Goal: Task Accomplishment & Management: Manage account settings

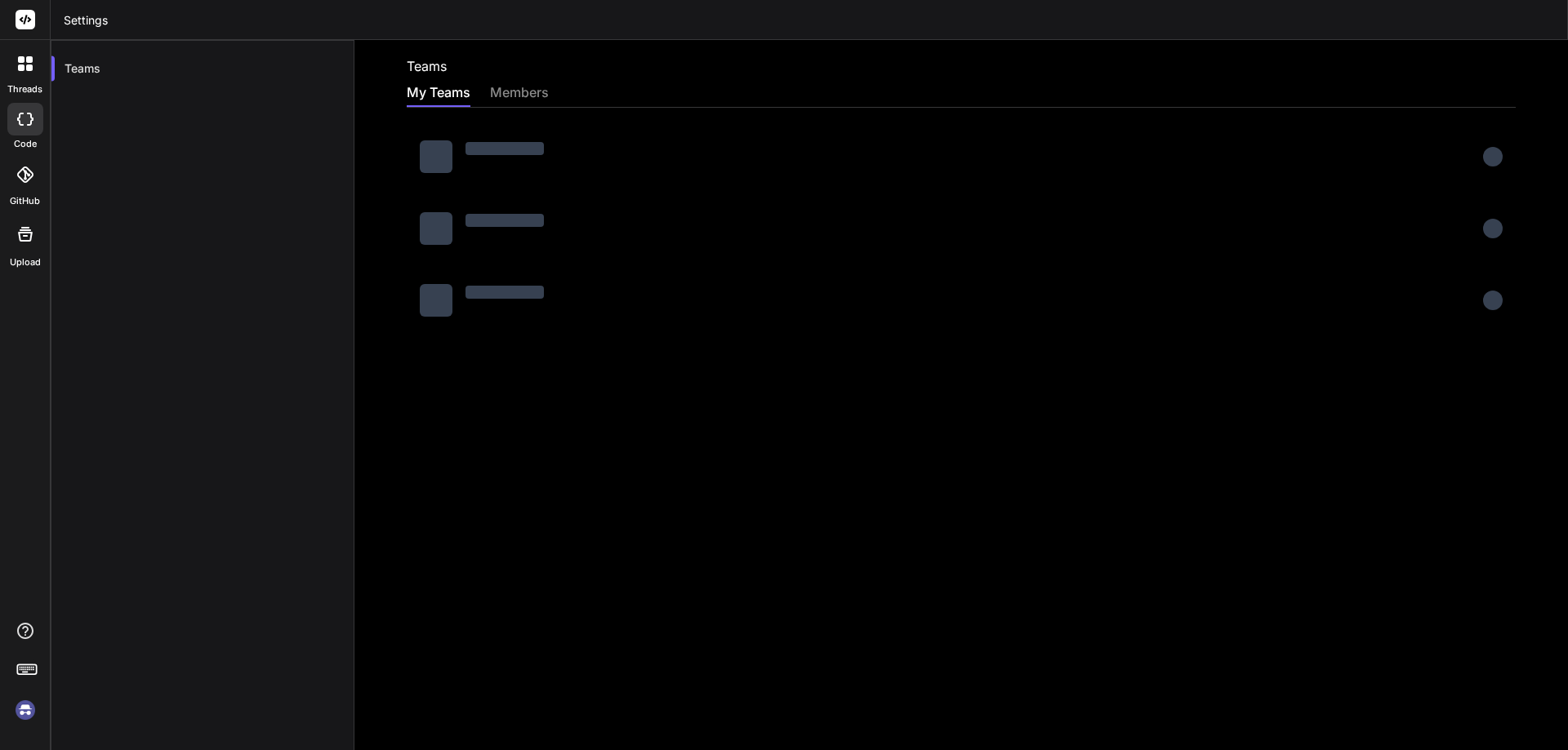
click at [527, 88] on div "members" at bounding box center [520, 94] width 58 height 23
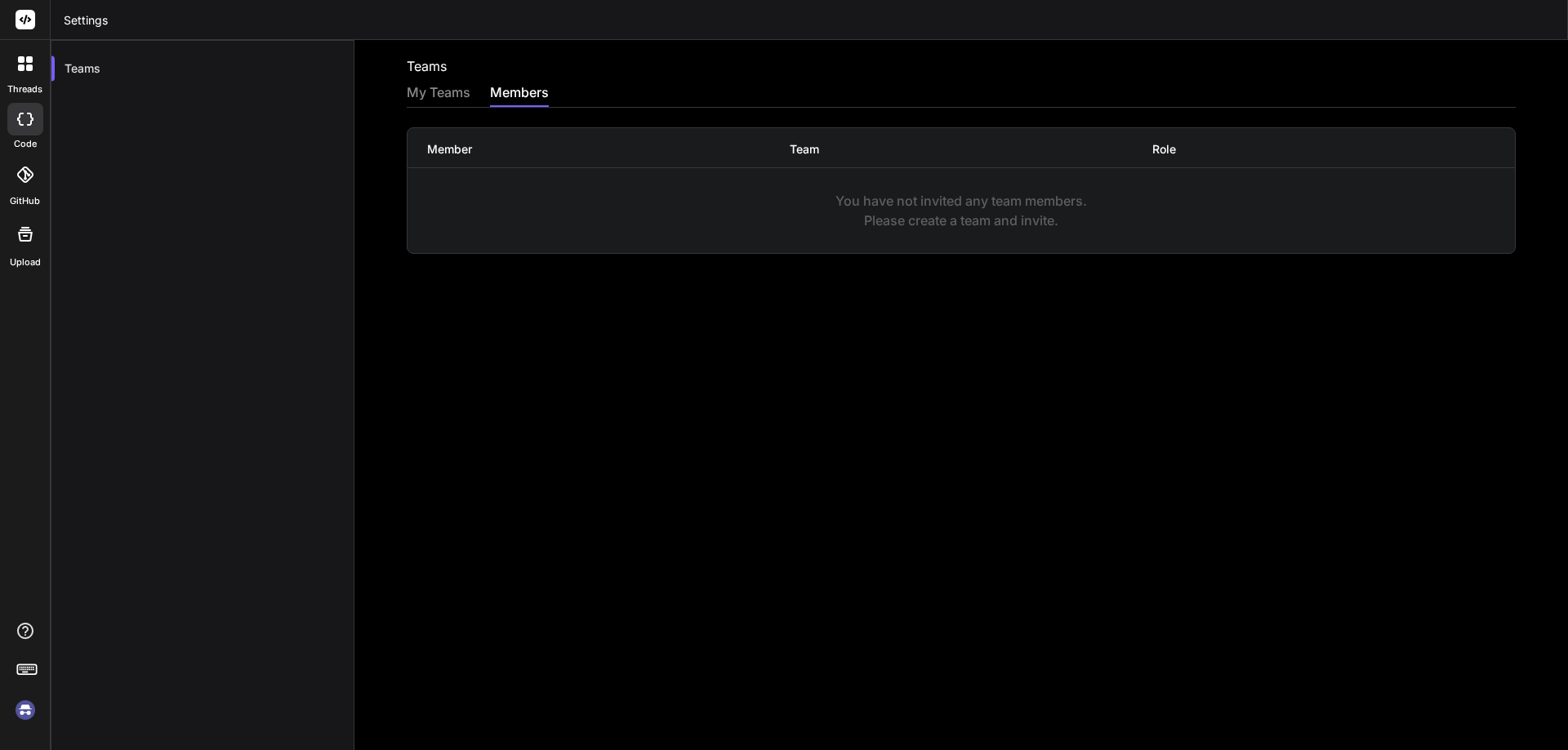
click at [442, 92] on div "My Teams" at bounding box center [439, 94] width 64 height 23
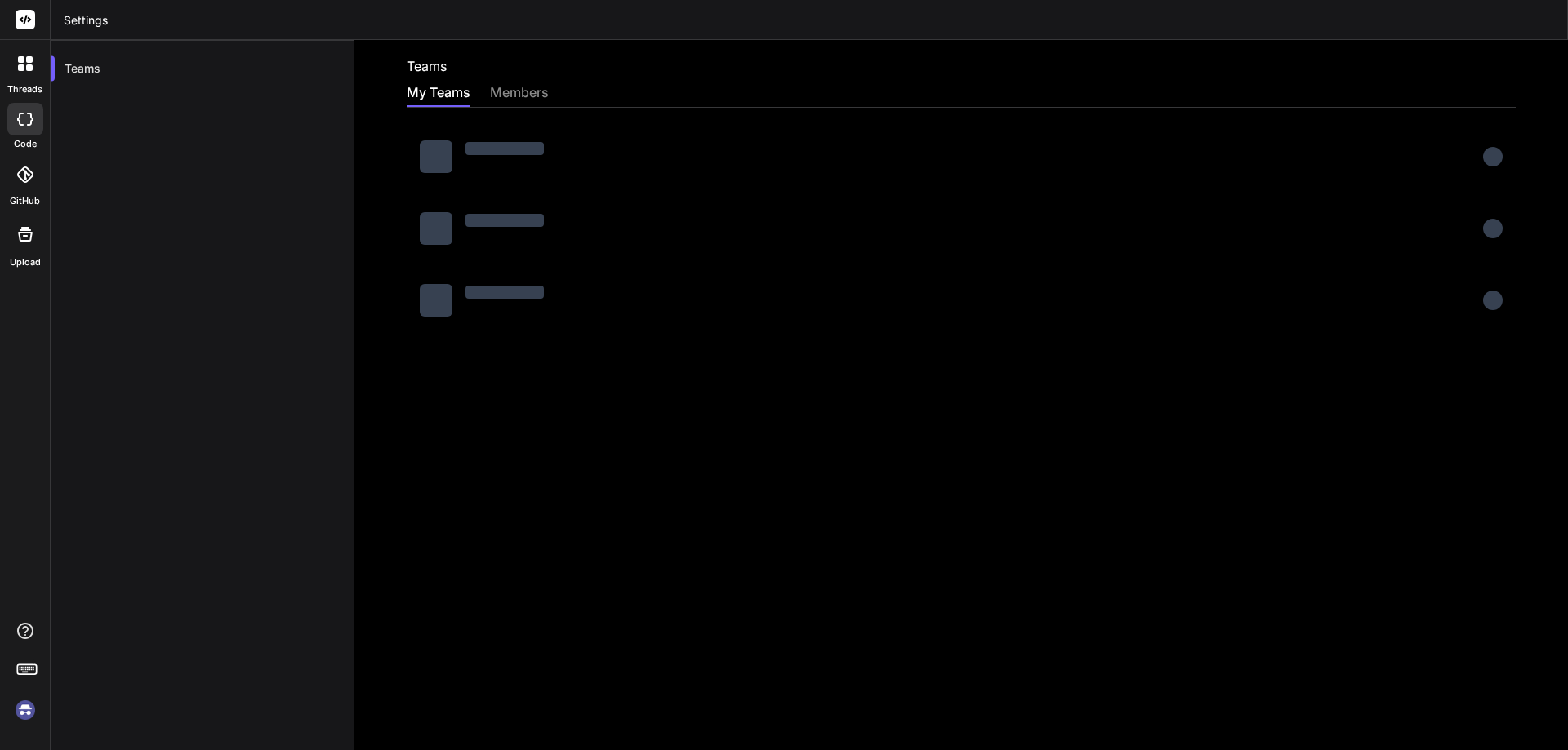
click at [22, 710] on img at bounding box center [25, 710] width 28 height 28
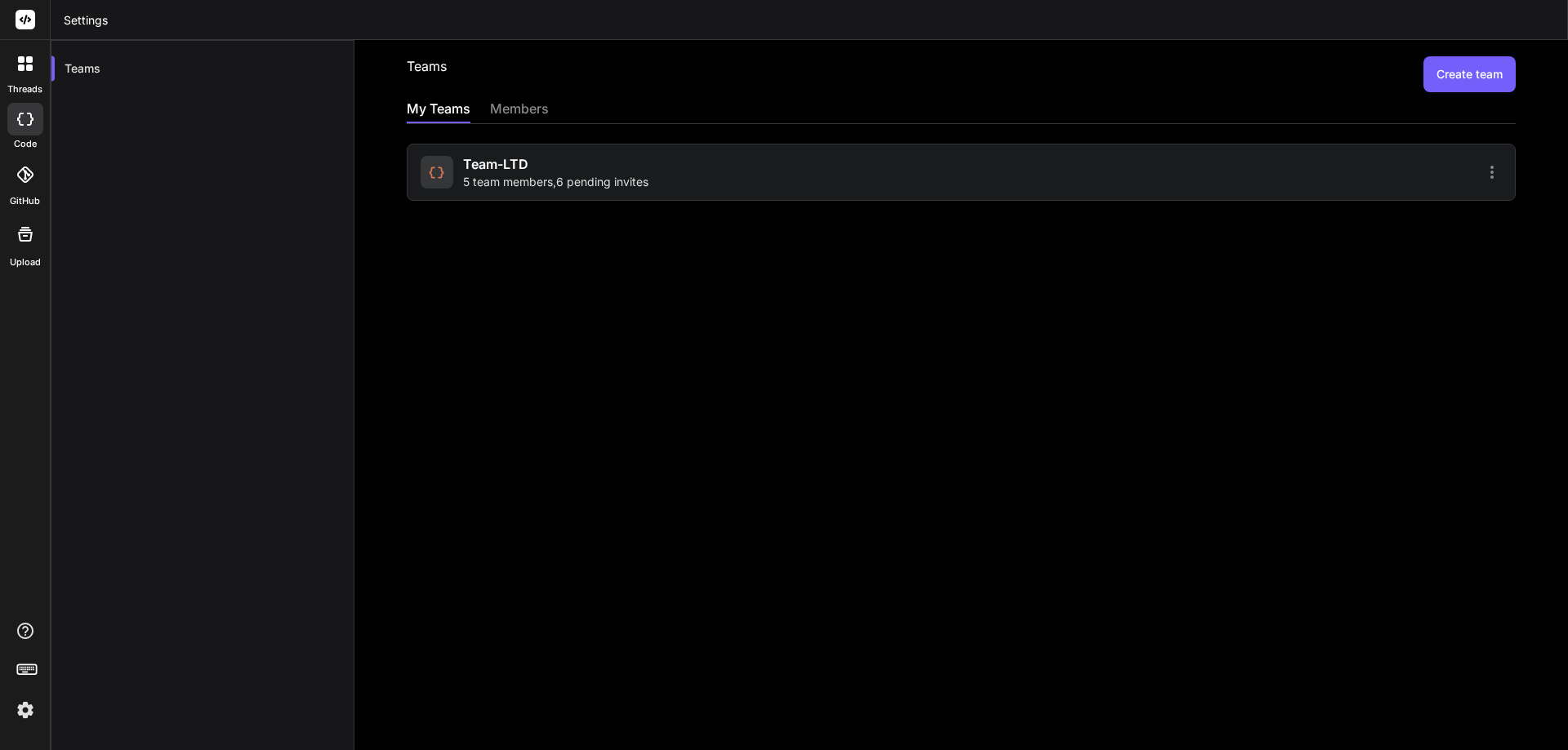
click at [496, 172] on span "Team-LTD" at bounding box center [495, 164] width 65 height 20
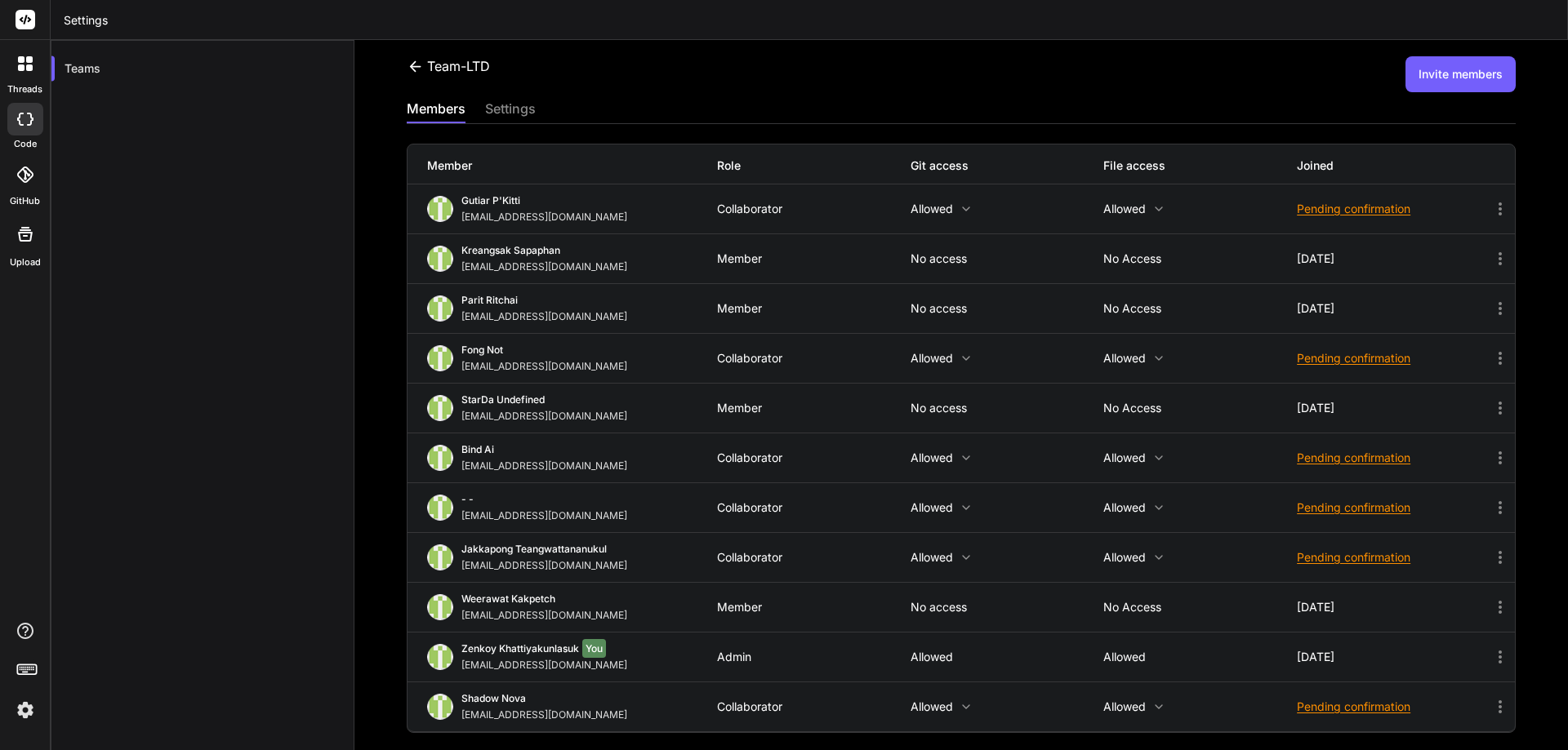
click at [1491, 208] on icon at bounding box center [1500, 209] width 20 height 20
click at [1245, 108] on div at bounding box center [784, 375] width 1568 height 750
click at [1363, 213] on div "Pending confirmation" at bounding box center [1394, 208] width 194 height 16
click at [1352, 250] on span "Resend invite" at bounding box center [1378, 249] width 72 height 16
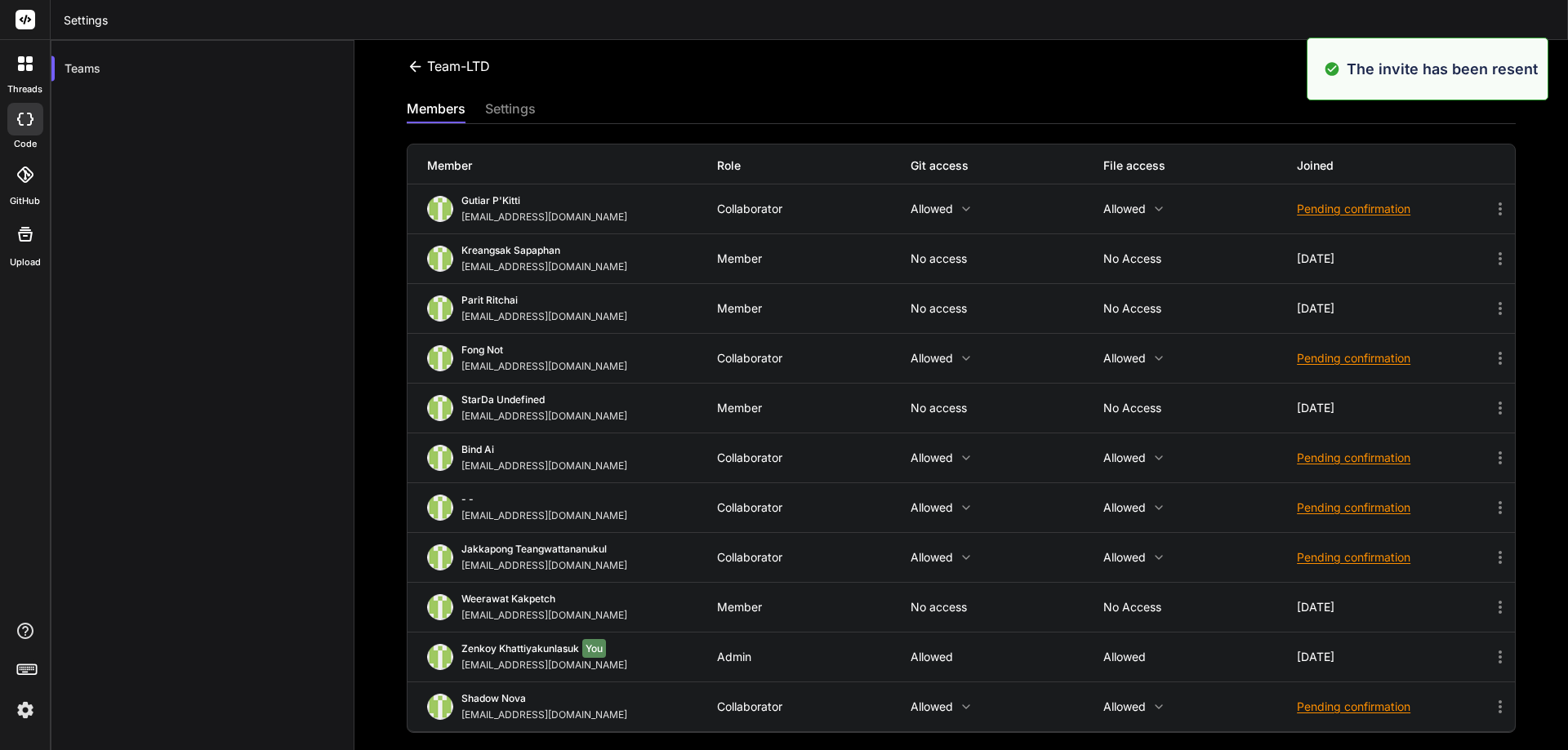
click at [1325, 357] on div "Pending confirmation" at bounding box center [1394, 358] width 194 height 16
click at [1342, 402] on span "Resend invite" at bounding box center [1378, 399] width 72 height 16
click at [1330, 459] on div "Pending confirmation" at bounding box center [1394, 457] width 194 height 16
click at [1325, 490] on li "Resend invite" at bounding box center [1416, 499] width 206 height 30
click at [1320, 509] on div "Pending confirmation" at bounding box center [1394, 507] width 194 height 16
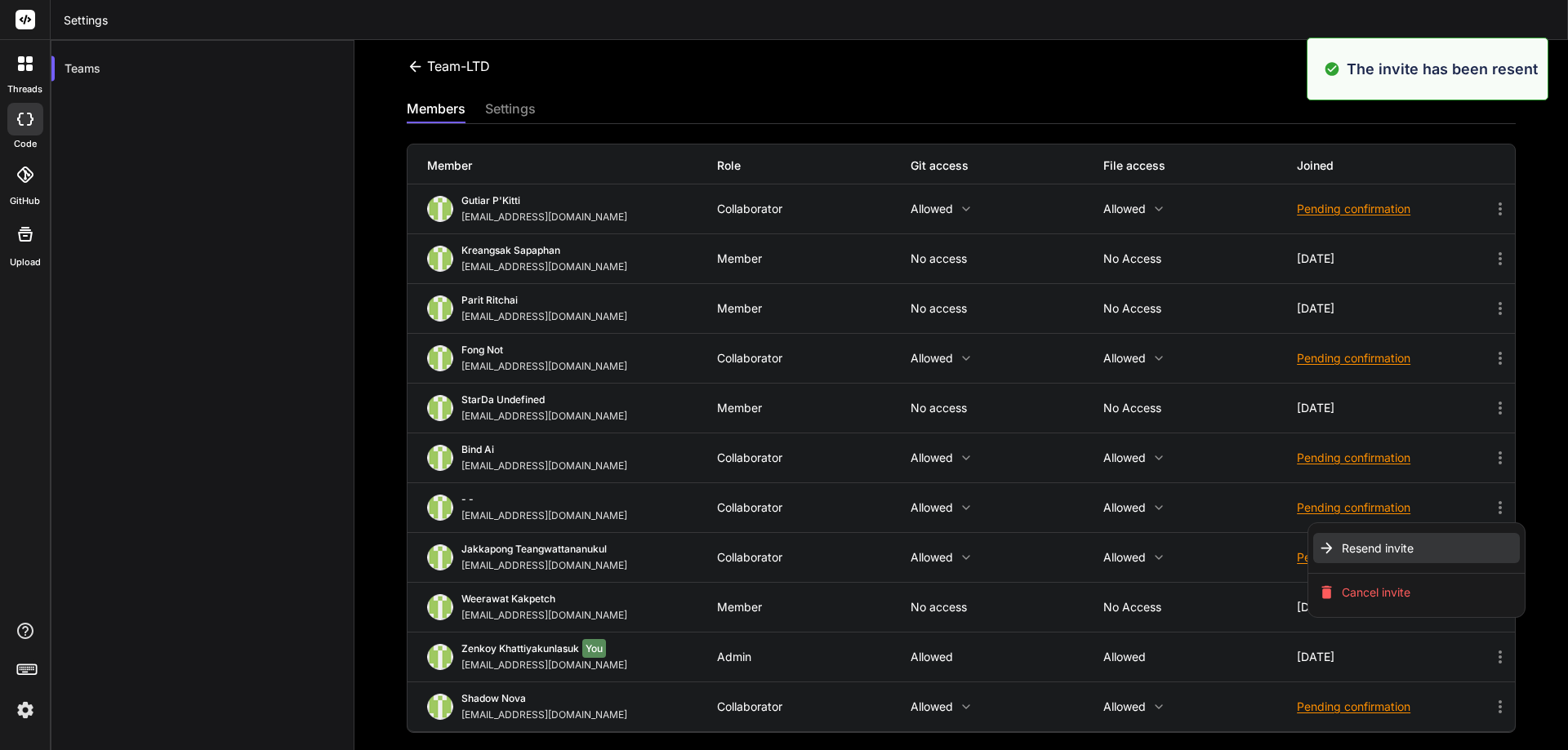
click at [1342, 543] on span "Resend invite" at bounding box center [1378, 548] width 72 height 16
click at [1309, 560] on div "Pending confirmation" at bounding box center [1394, 557] width 194 height 16
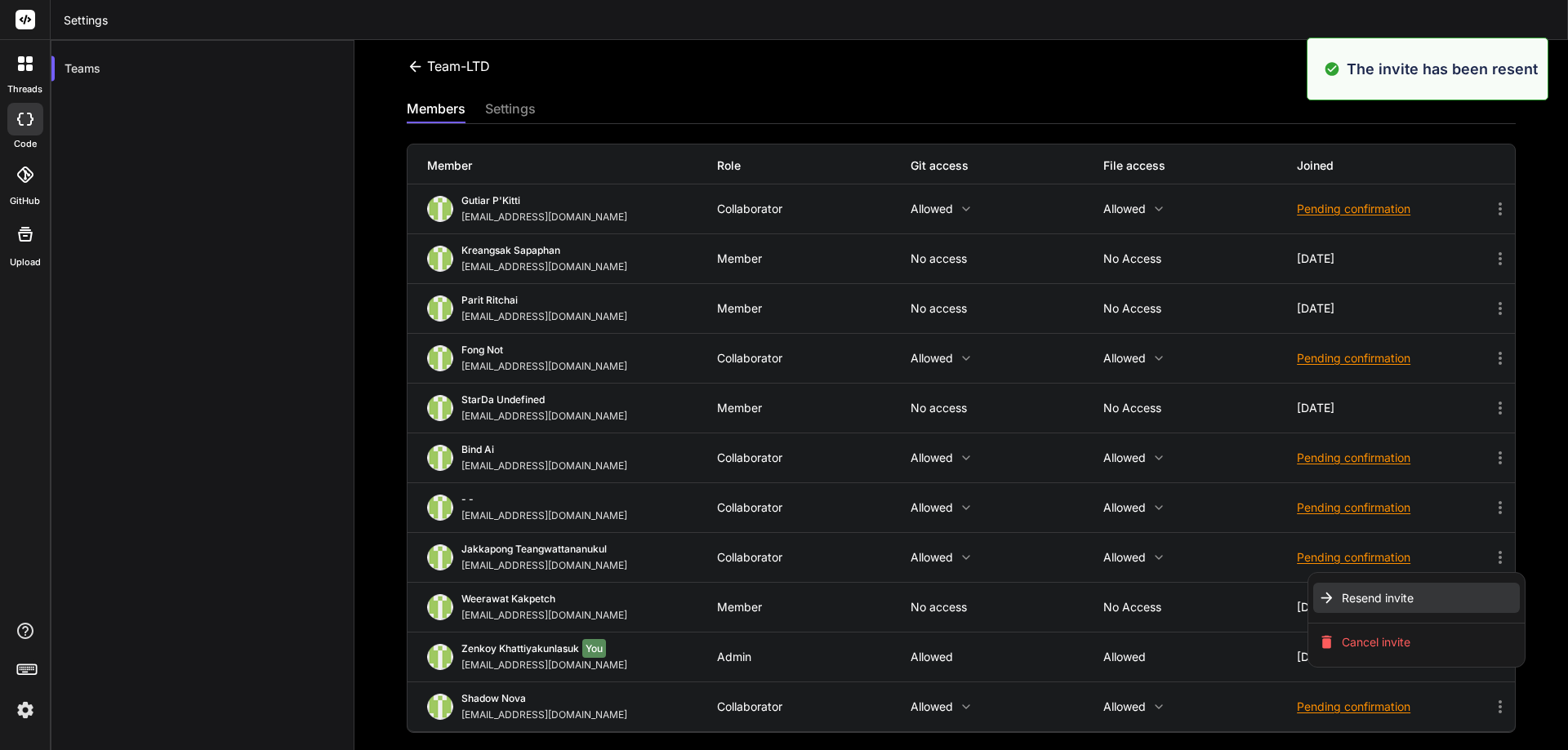
click at [1342, 596] on span "Resend invite" at bounding box center [1378, 598] width 72 height 16
click at [1345, 708] on div "Pending confirmation" at bounding box center [1394, 707] width 194 height 16
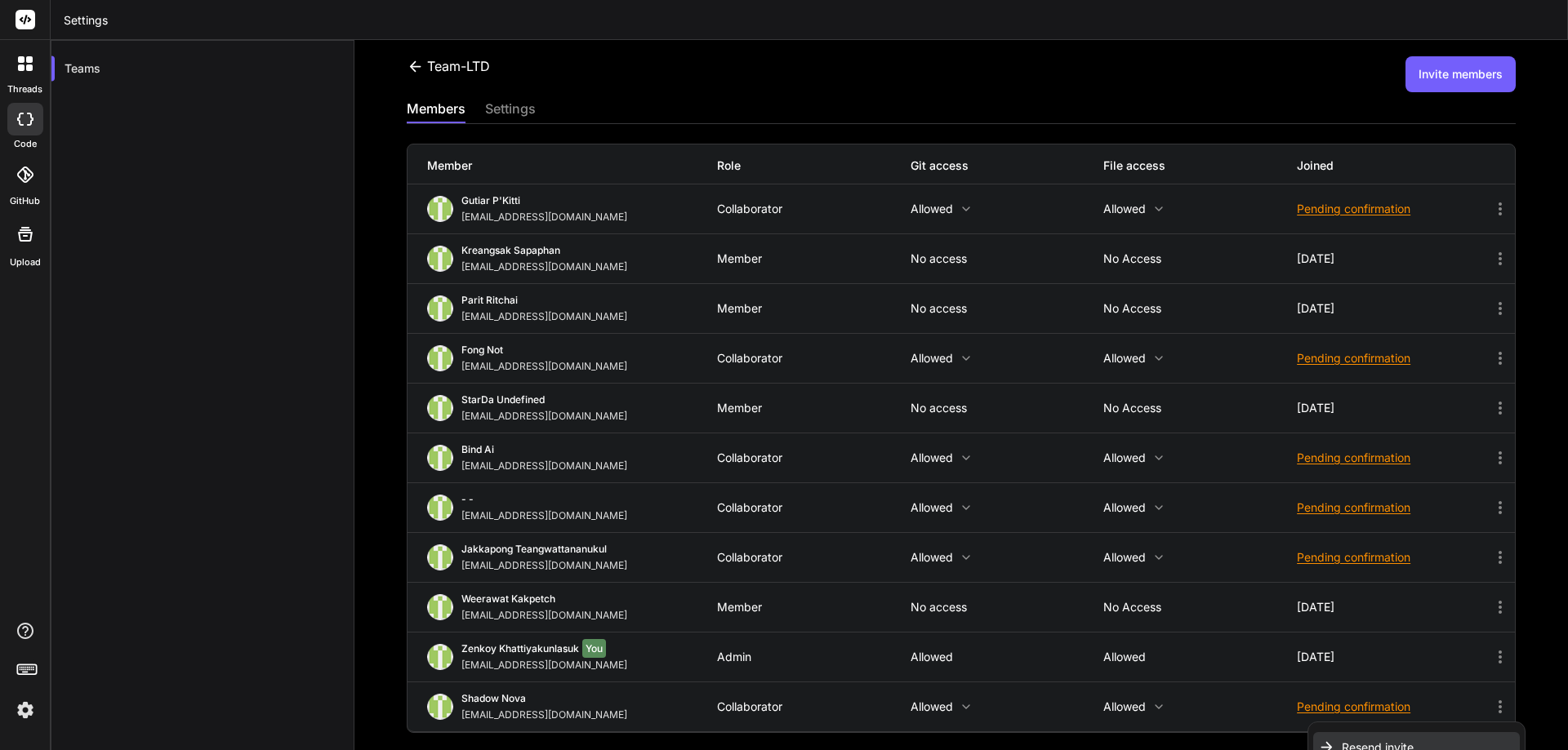
click at [1342, 743] on span "Resend invite" at bounding box center [1378, 747] width 72 height 16
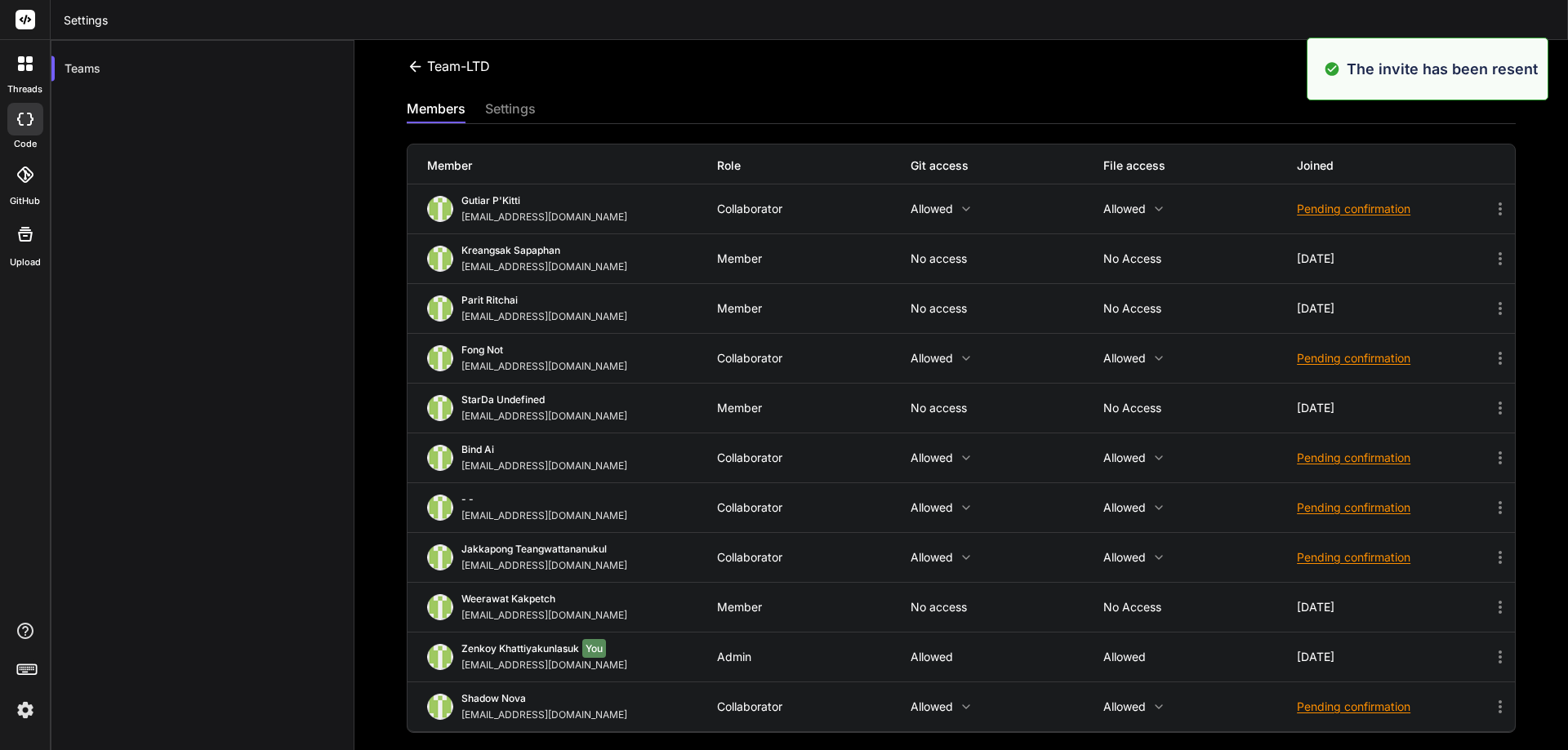
click at [1208, 146] on div "Member Role Git access File access Joined" at bounding box center [961, 165] width 1108 height 40
click at [25, 706] on img at bounding box center [25, 710] width 28 height 28
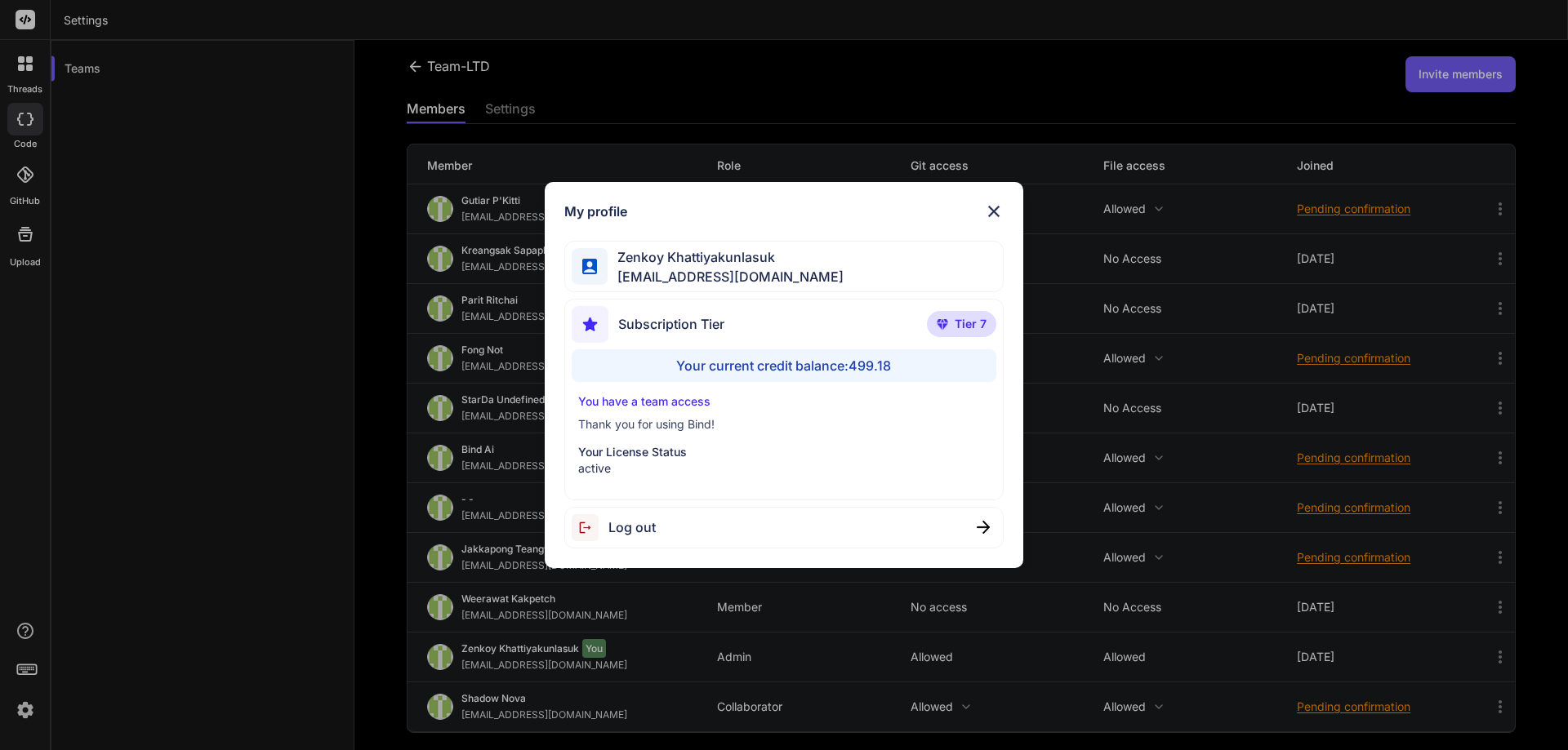
click at [845, 362] on div "Your current credit balance: 499.18" at bounding box center [784, 365] width 425 height 33
click at [984, 211] on img at bounding box center [994, 211] width 20 height 20
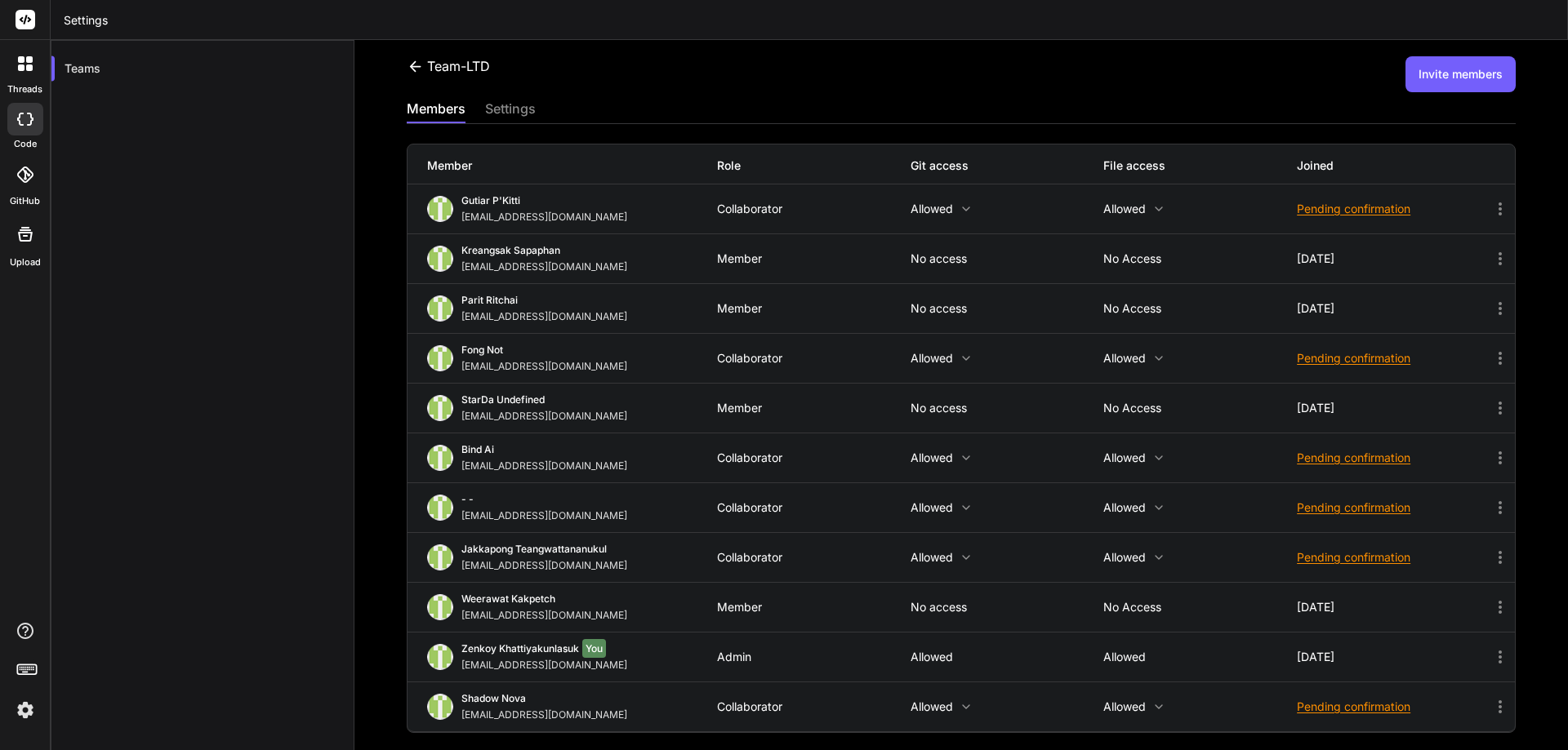
click at [27, 119] on icon at bounding box center [24, 120] width 16 height 13
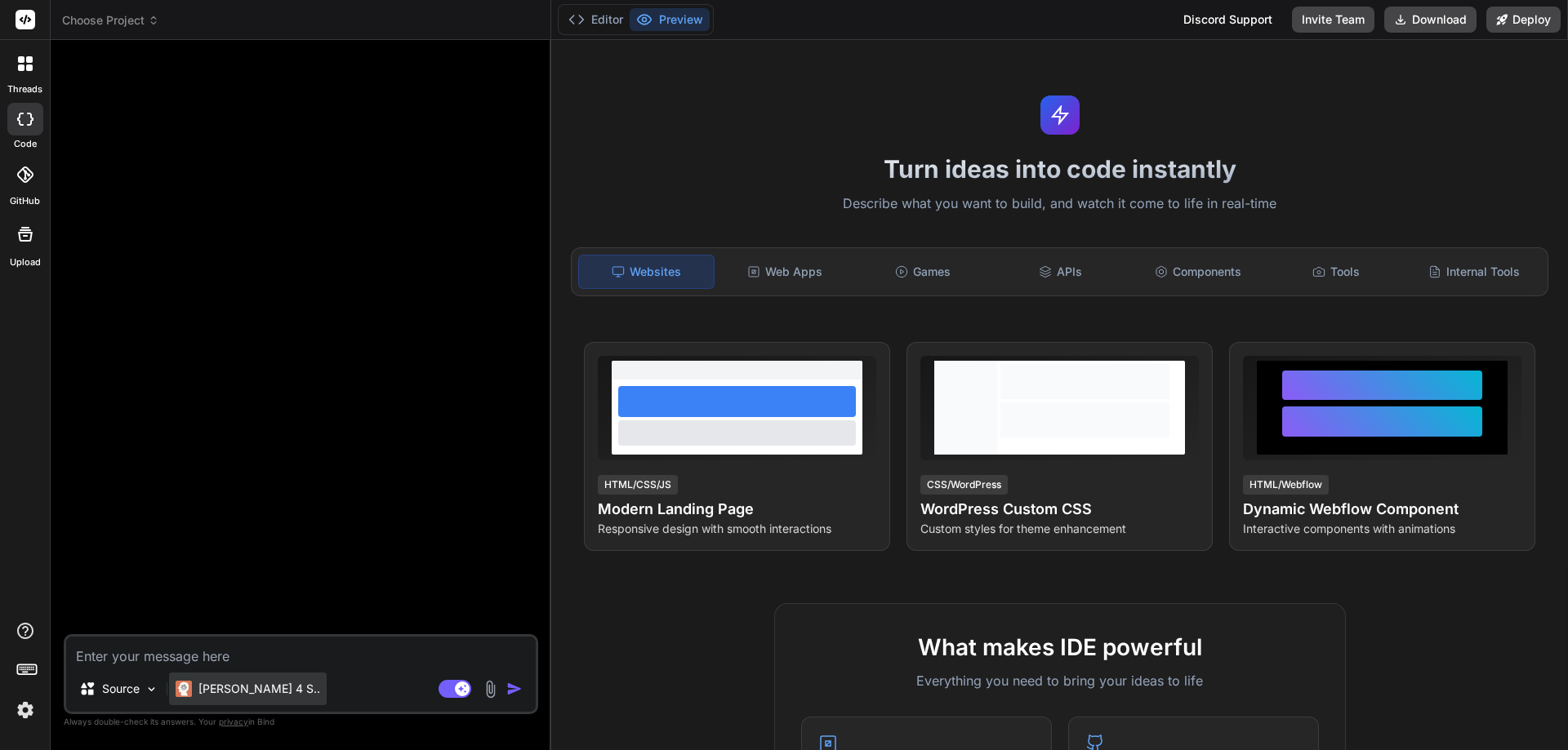
click at [224, 683] on p "Claude 4 S.." at bounding box center [259, 689] width 121 height 16
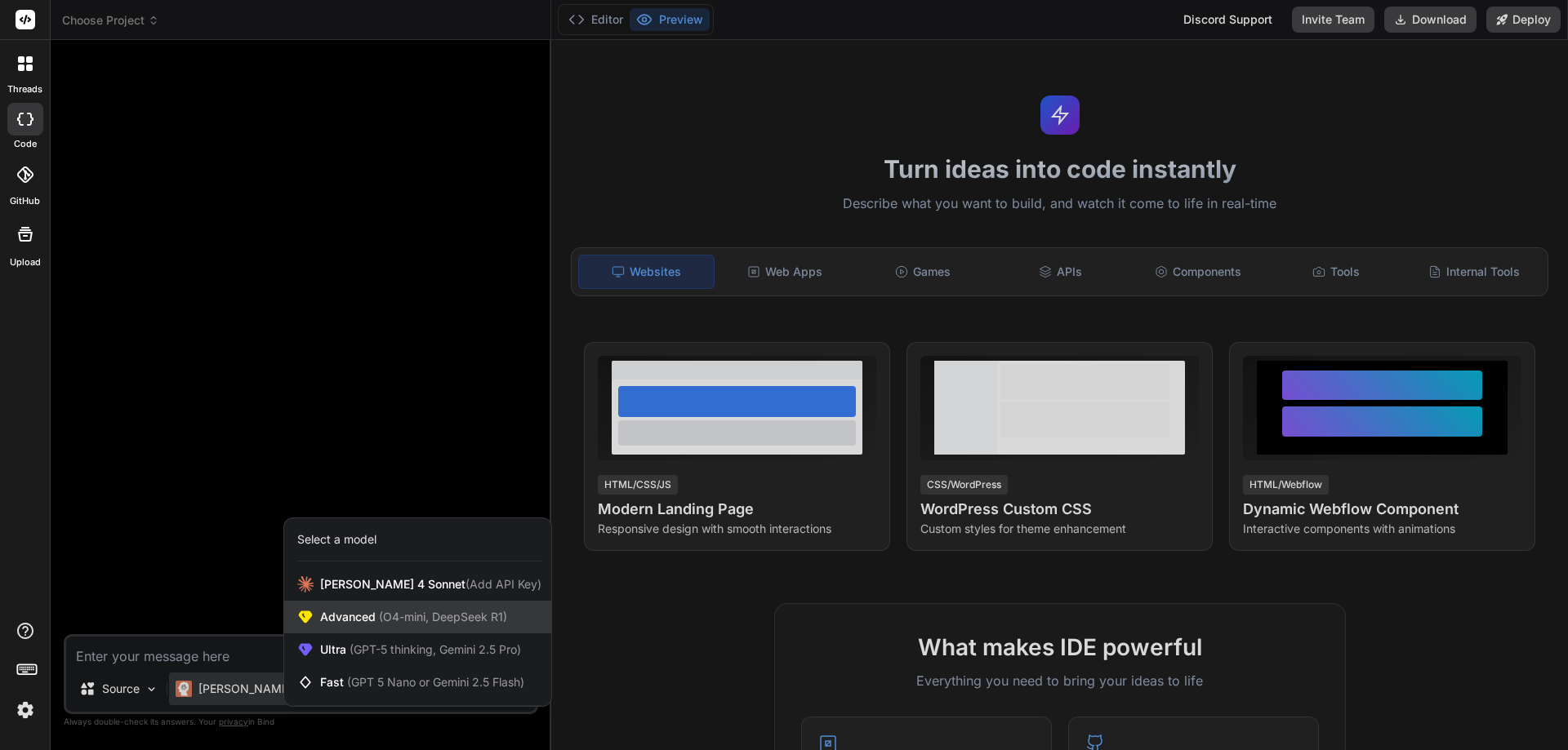
click at [479, 615] on span "(O4-mini, DeepSeek R1)" at bounding box center [441, 616] width 132 height 14
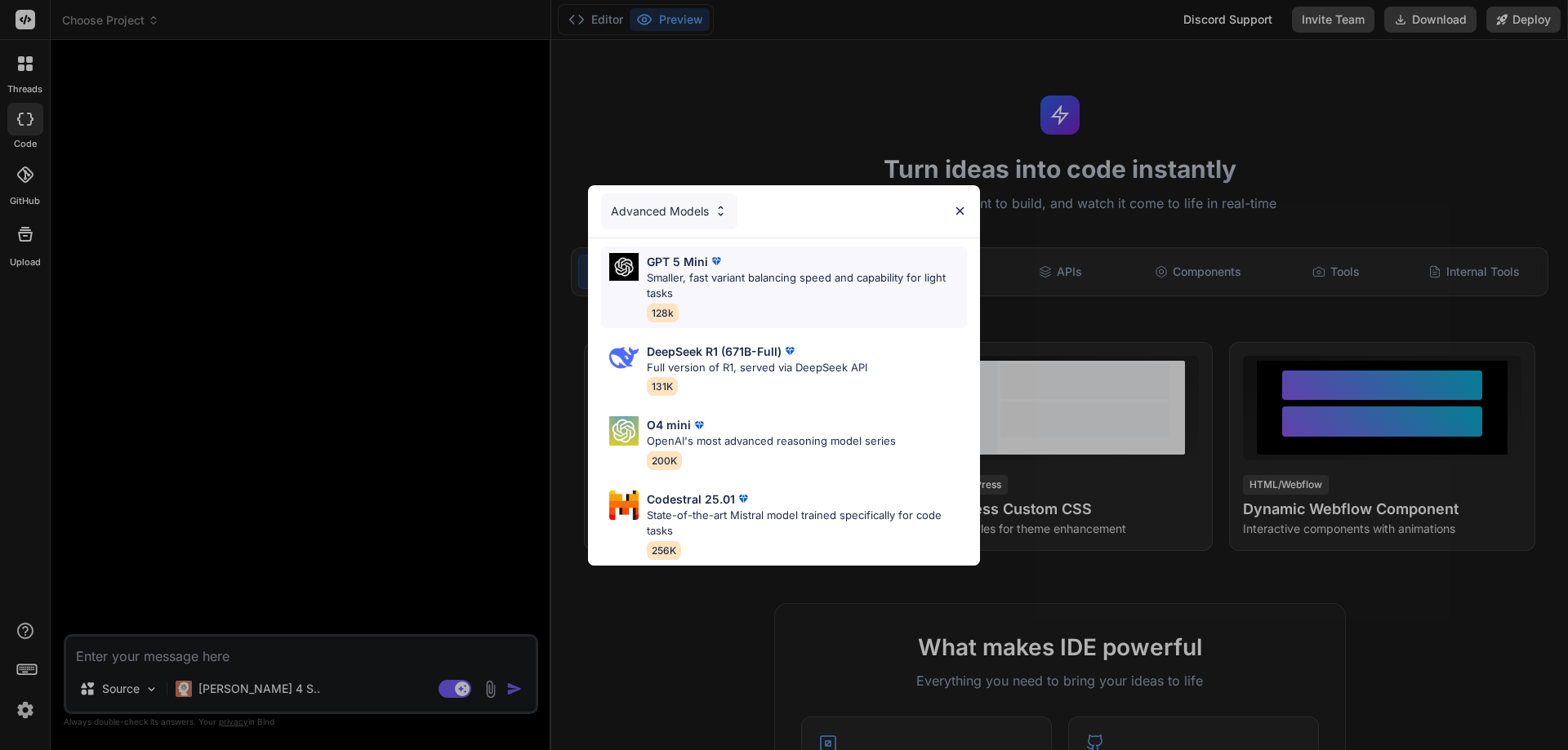
click at [747, 304] on div "GPT 5 Mini Smaller, fast variant balancing speed and capability for light tasks…" at bounding box center [807, 287] width 320 height 69
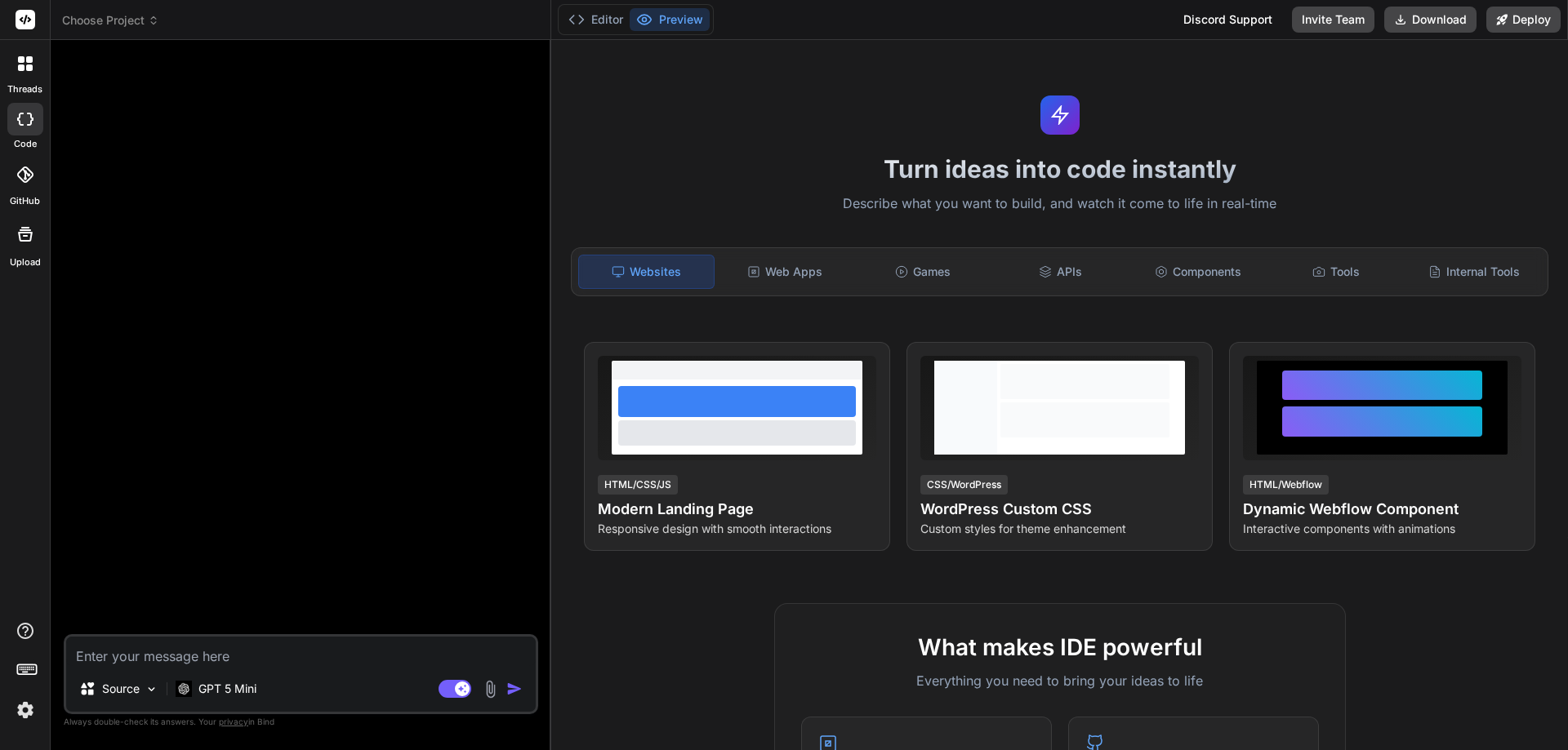
click at [391, 403] on div at bounding box center [302, 343] width 472 height 582
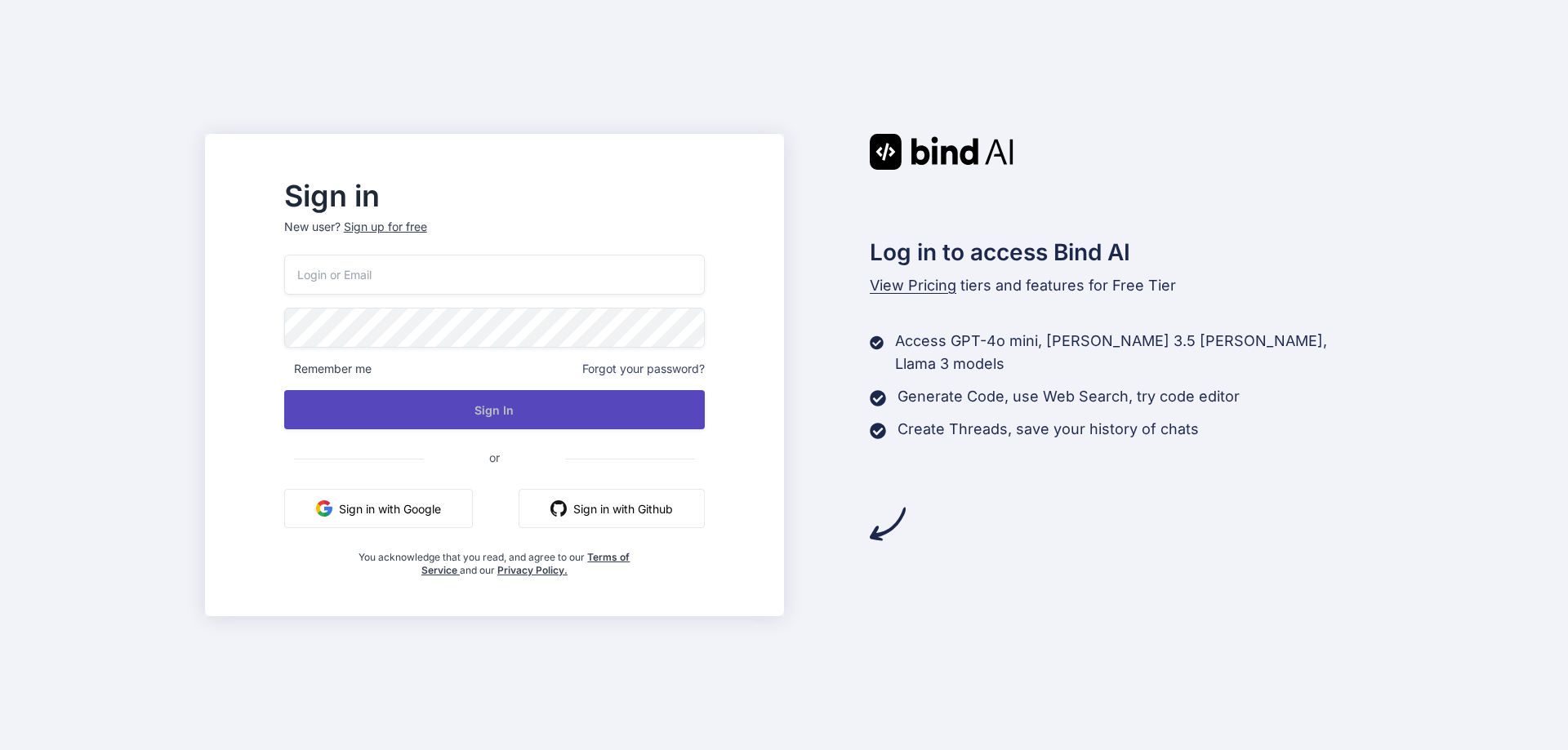
type input "[EMAIL_ADDRESS][DOMAIN_NAME]"
click at [482, 413] on button "Sign In" at bounding box center [494, 410] width 421 height 40
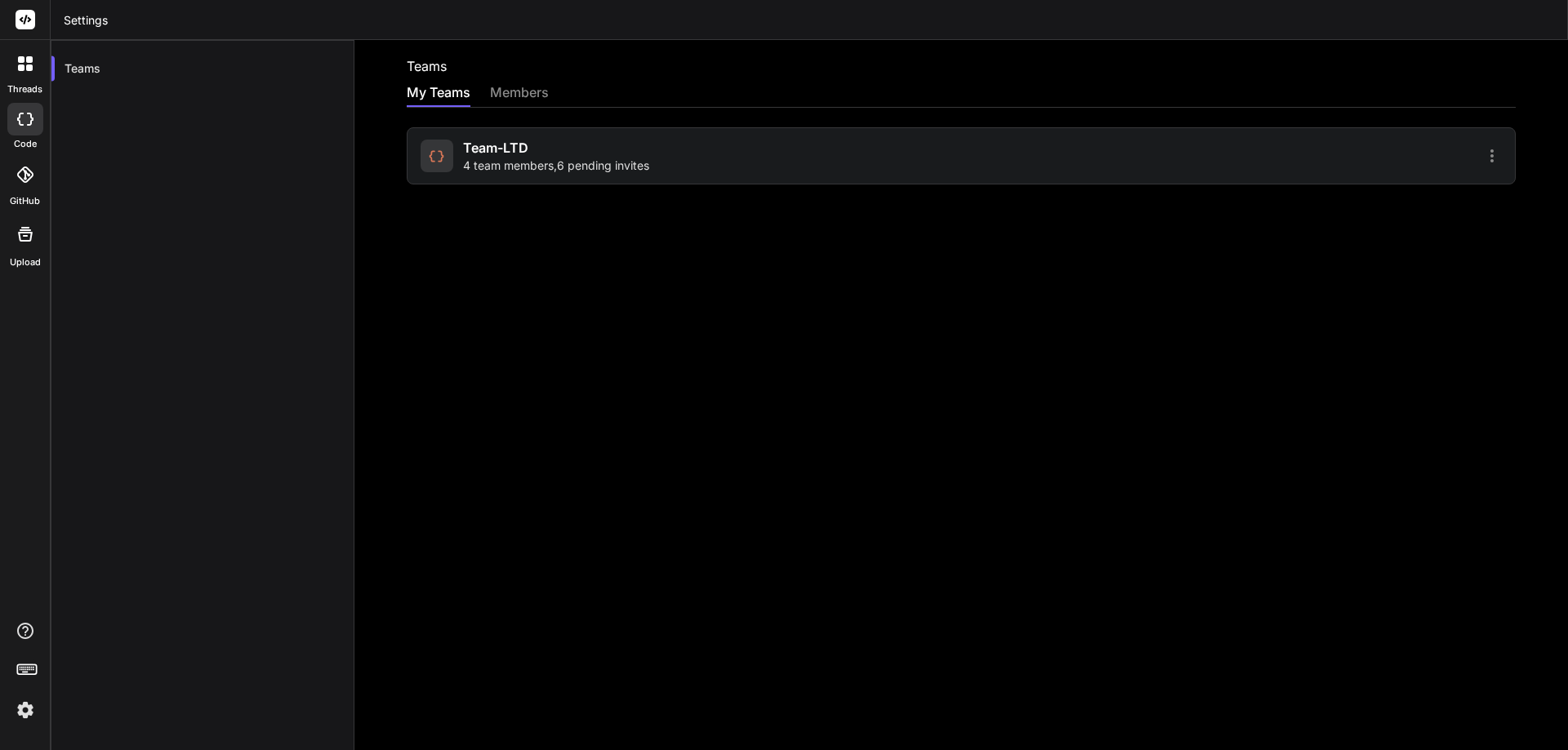
click at [517, 163] on span "4 team members , 6 pending invites" at bounding box center [556, 165] width 186 height 16
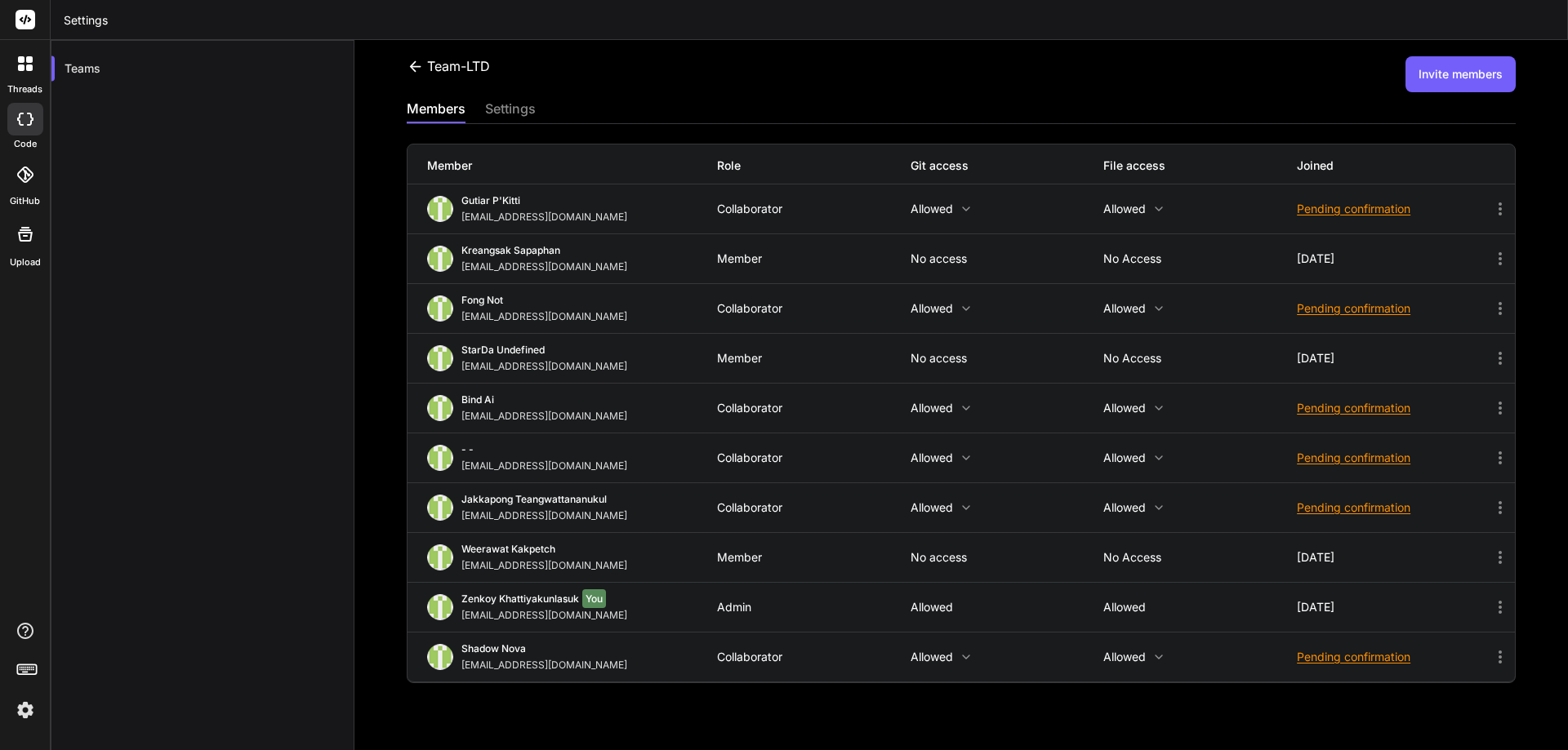
click at [591, 152] on div "Member Role Git access File access Joined" at bounding box center [961, 165] width 1108 height 40
